Goal: Task Accomplishment & Management: Manage account settings

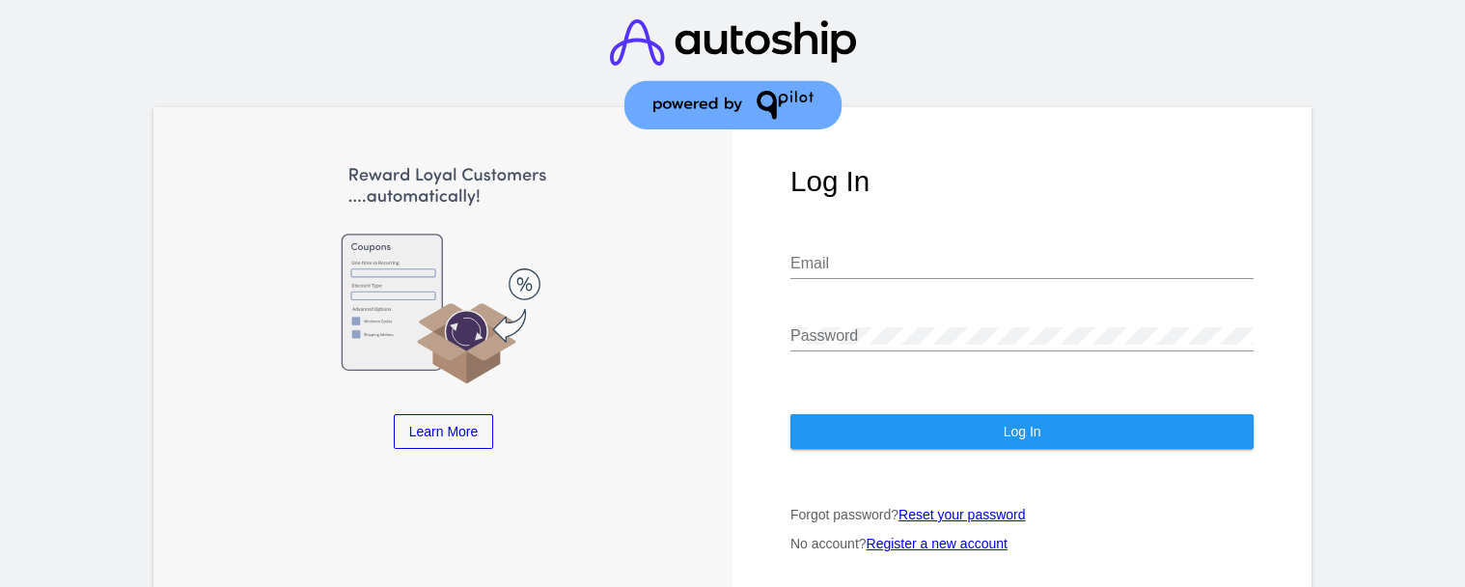
click at [1012, 272] on input "Email" at bounding box center [1021, 263] width 463 height 17
type input "[PERSON_NAME][EMAIL_ADDRESS][DOMAIN_NAME]"
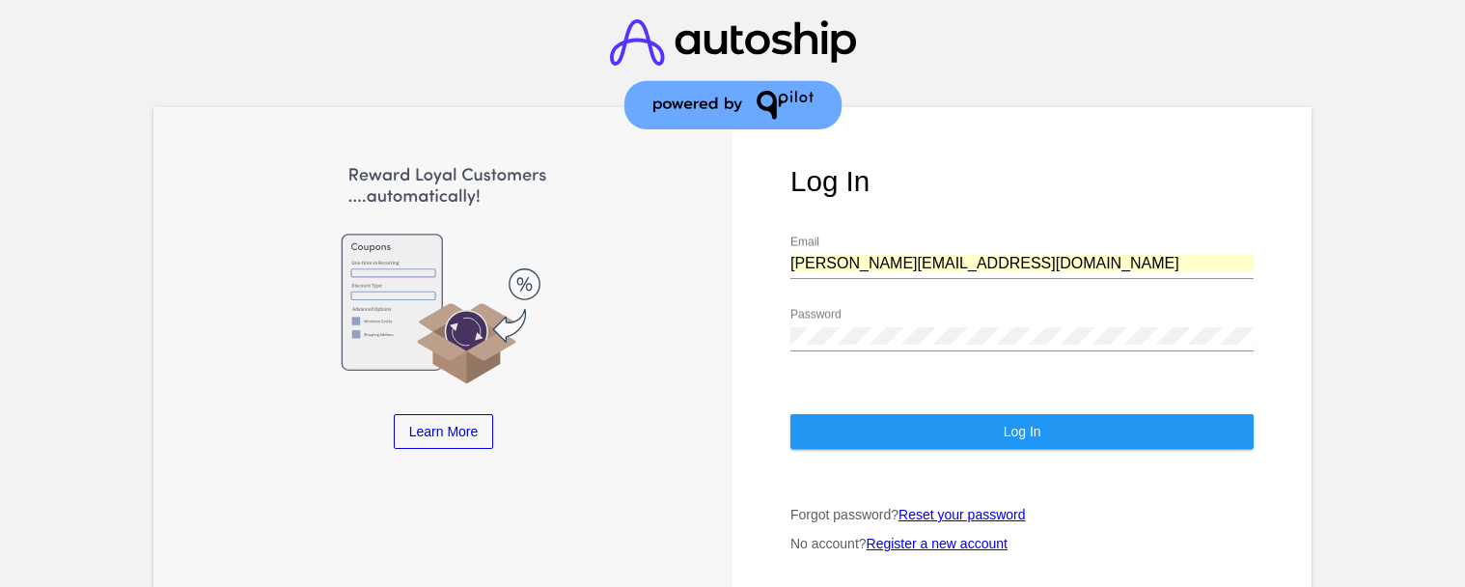
click at [994, 423] on button "Log In" at bounding box center [1021, 431] width 463 height 35
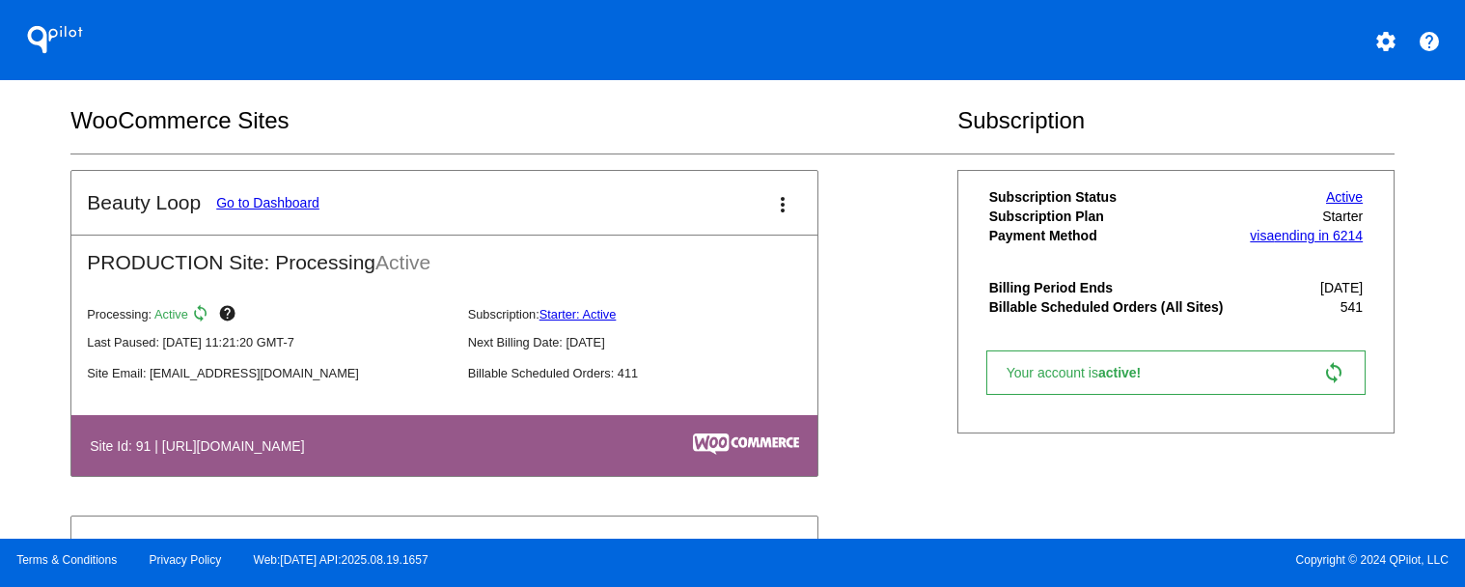
scroll to position [783, 0]
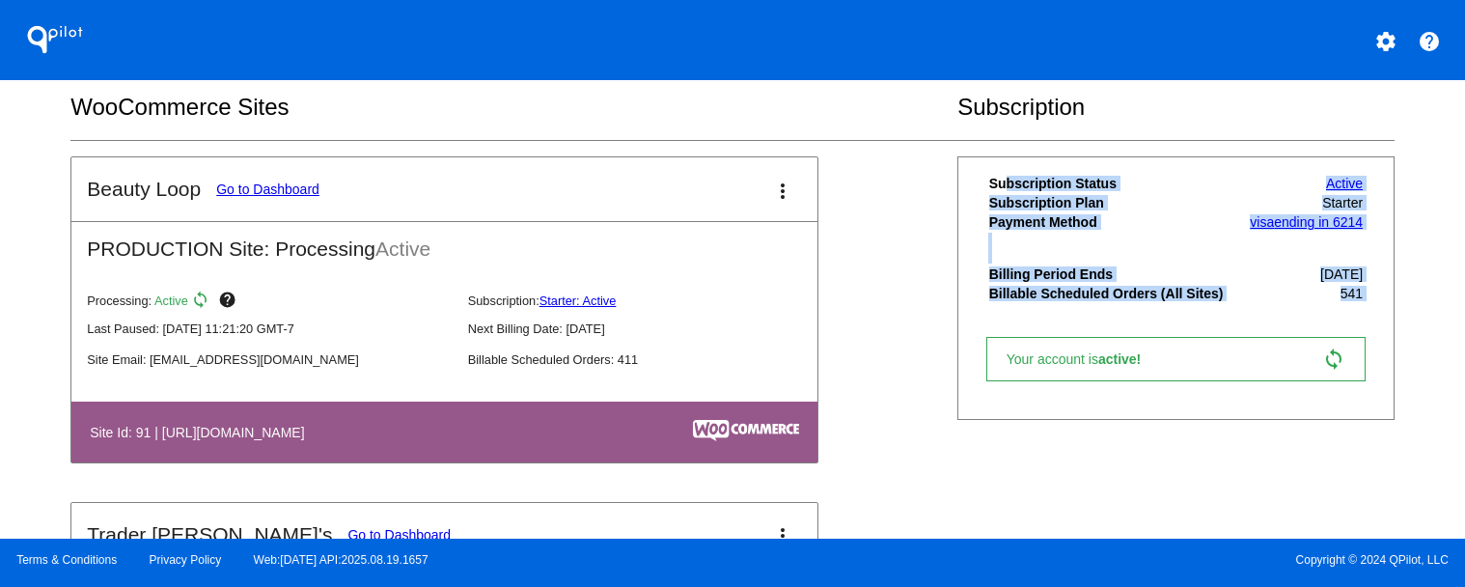
drag, startPoint x: 1001, startPoint y: 193, endPoint x: 1365, endPoint y: 334, distance: 390.1
click at [1365, 338] on div "Subscription Status Active Subscription Plan Starter Payment Method visa ending…" at bounding box center [1174, 288] width 401 height 230
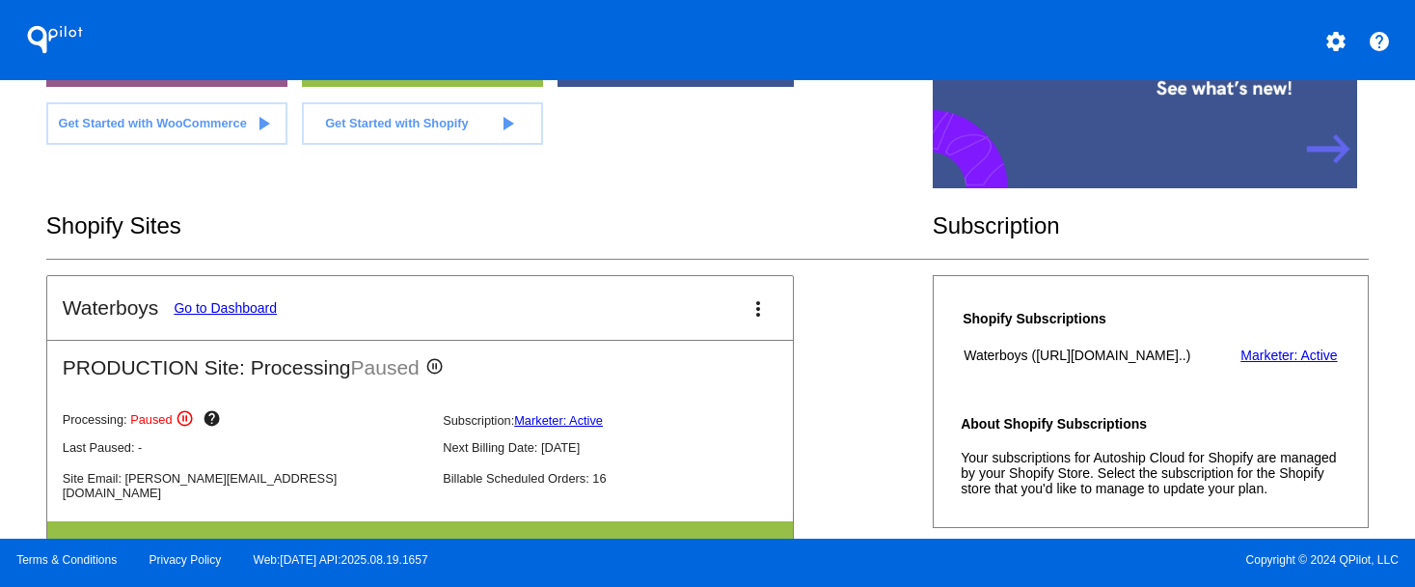
scroll to position [182, 0]
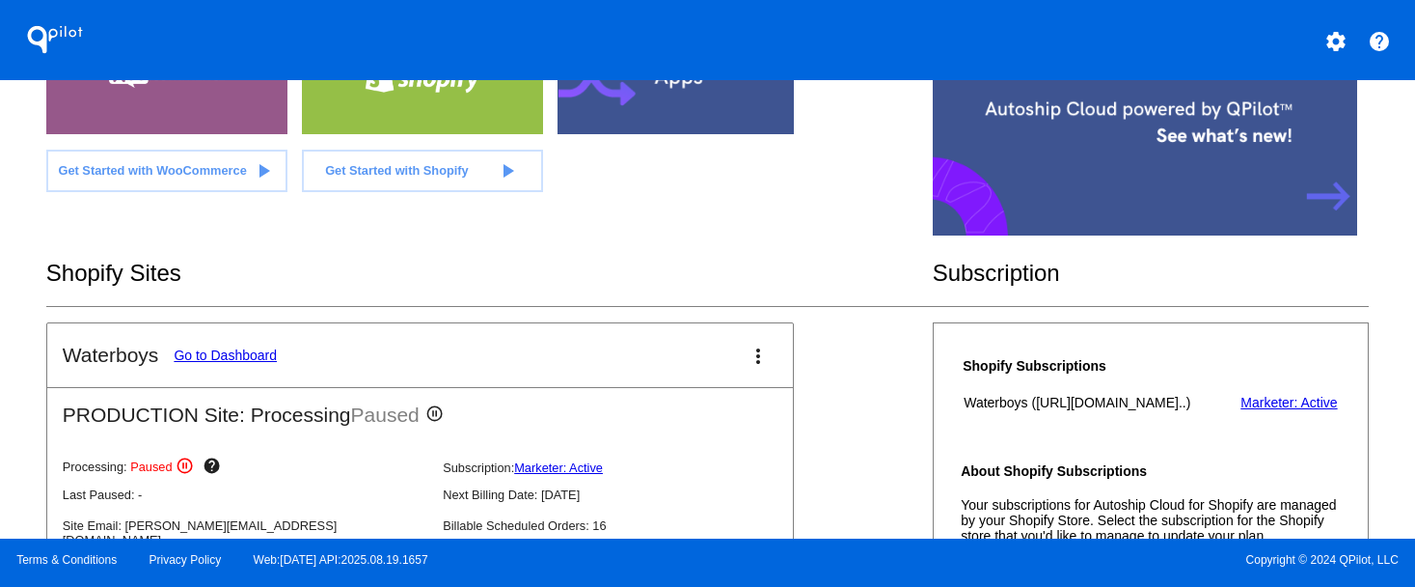
click at [256, 354] on link "Go to Dashboard" at bounding box center [225, 354] width 103 height 15
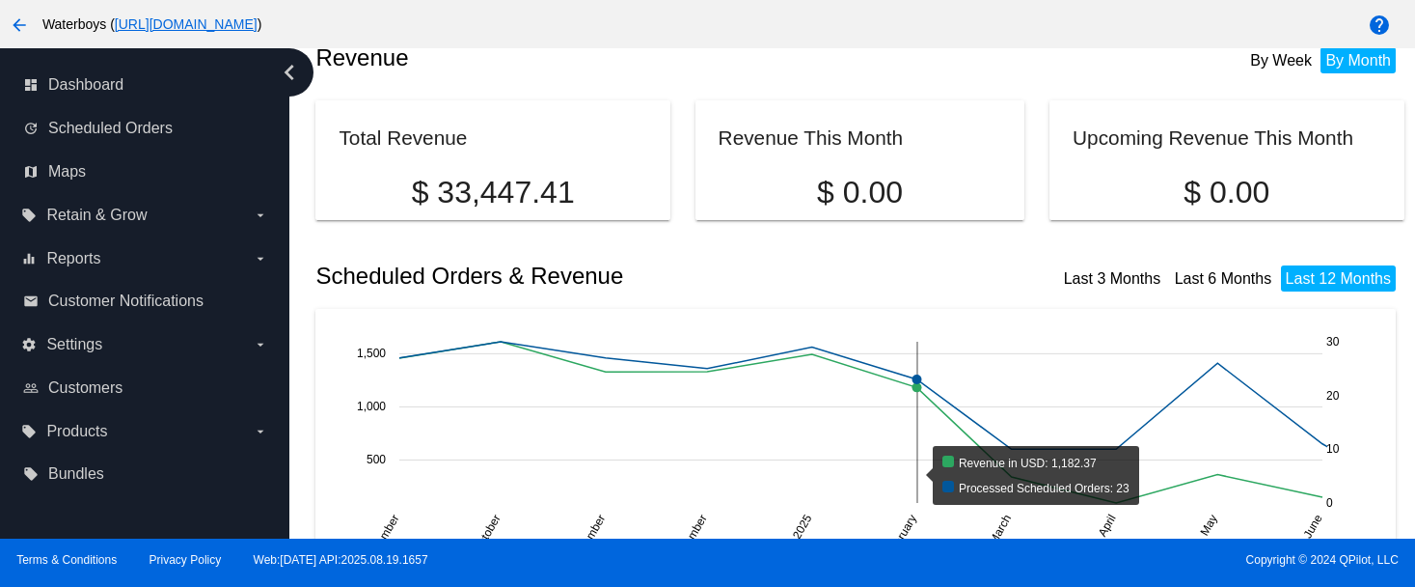
scroll to position [172, 0]
